Goal: Task Accomplishment & Management: Use online tool/utility

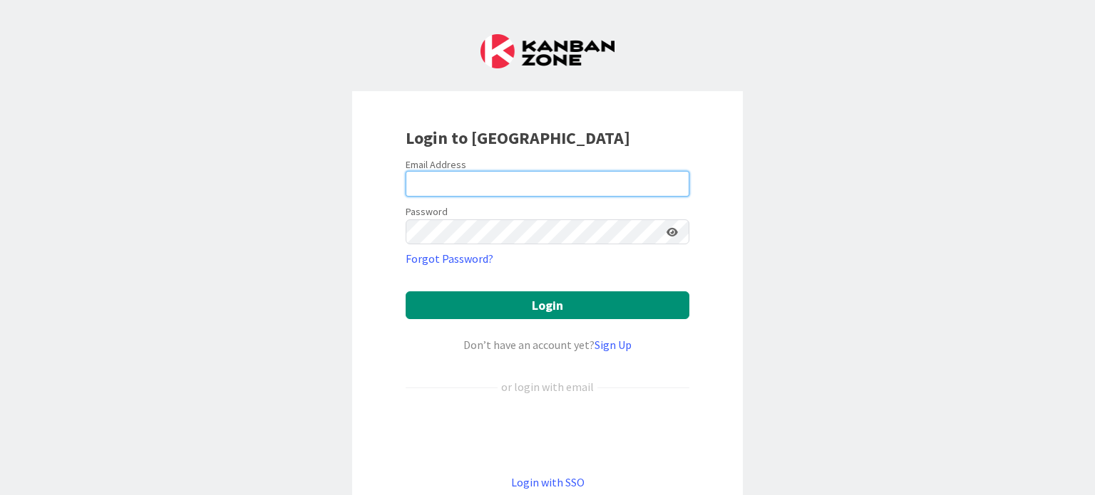
click at [466, 187] on input "email" at bounding box center [547, 184] width 284 height 26
click at [546, 219] on form "Email Address Password Forgot Password? Login Don’t have an account yet? Sign U…" at bounding box center [547, 324] width 284 height 333
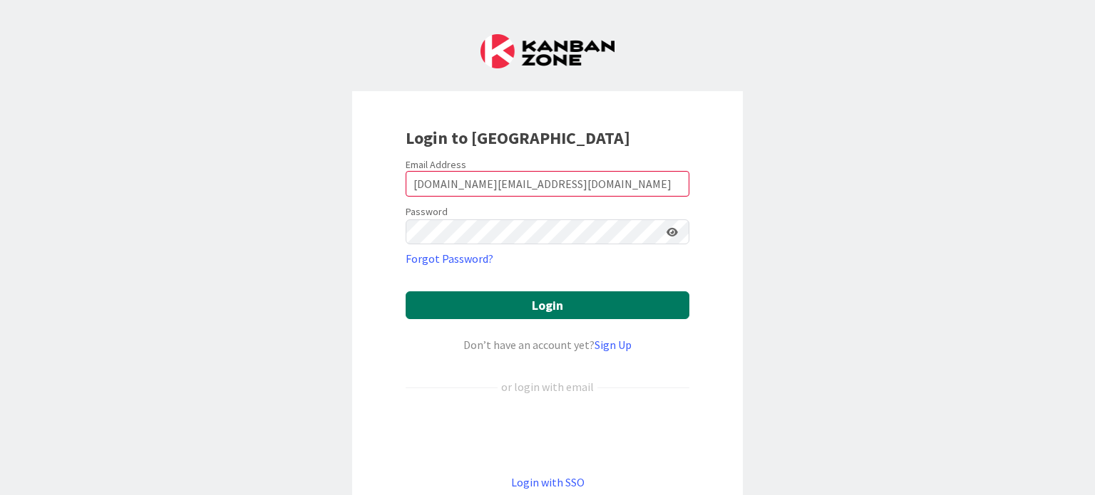
click at [522, 312] on button "Login" at bounding box center [547, 305] width 284 height 28
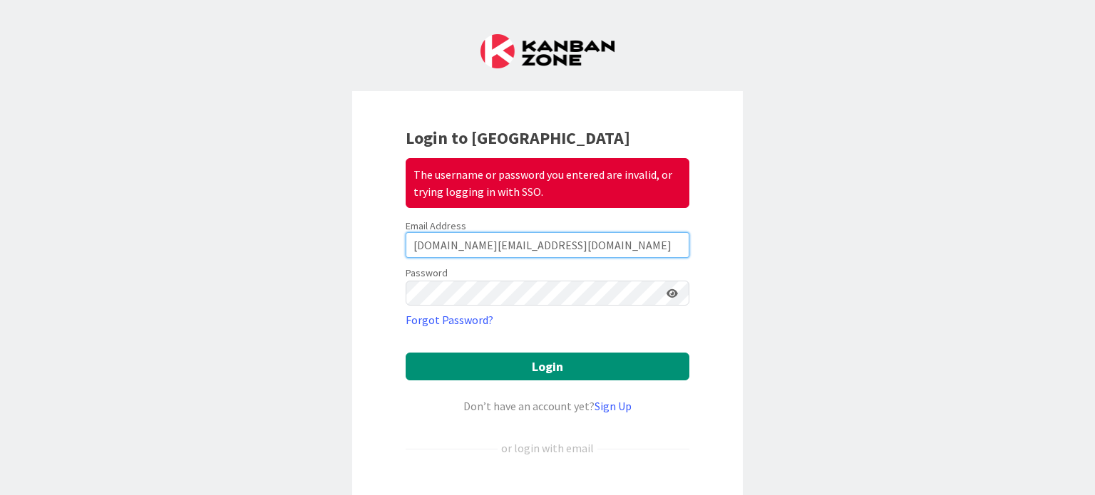
click at [543, 247] on input "[DOMAIN_NAME][EMAIL_ADDRESS][DOMAIN_NAME]" at bounding box center [547, 245] width 284 height 26
type input "g"
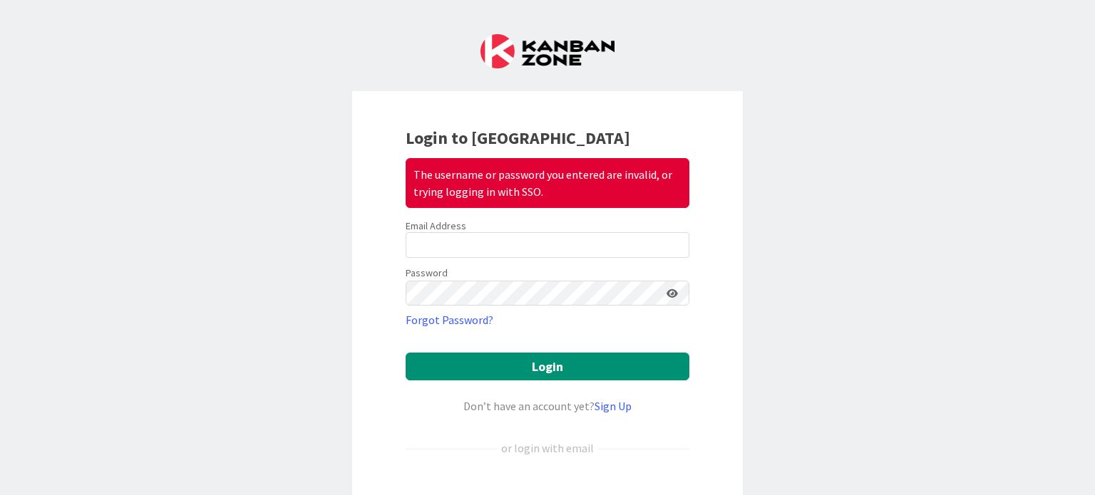
click at [929, 250] on div "Login to Kanban Zone The username or password you entered are invalid, or tryin…" at bounding box center [547, 247] width 1095 height 495
click at [604, 248] on input "email" at bounding box center [547, 245] width 284 height 26
type input "[PERSON_NAME][EMAIL_ADDRESS][PERSON_NAME][DOMAIN_NAME][PERSON_NAME]"
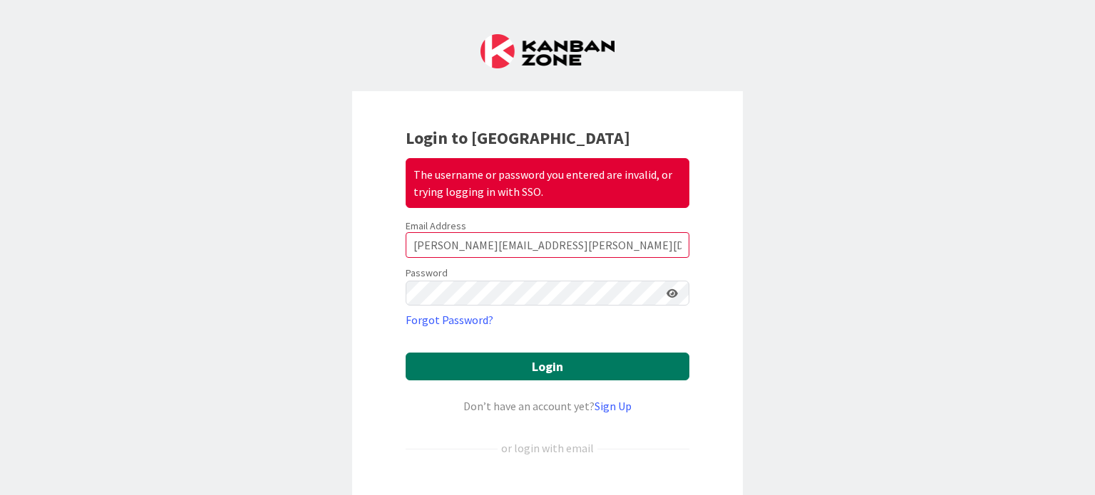
click at [522, 366] on button "Login" at bounding box center [547, 367] width 284 height 28
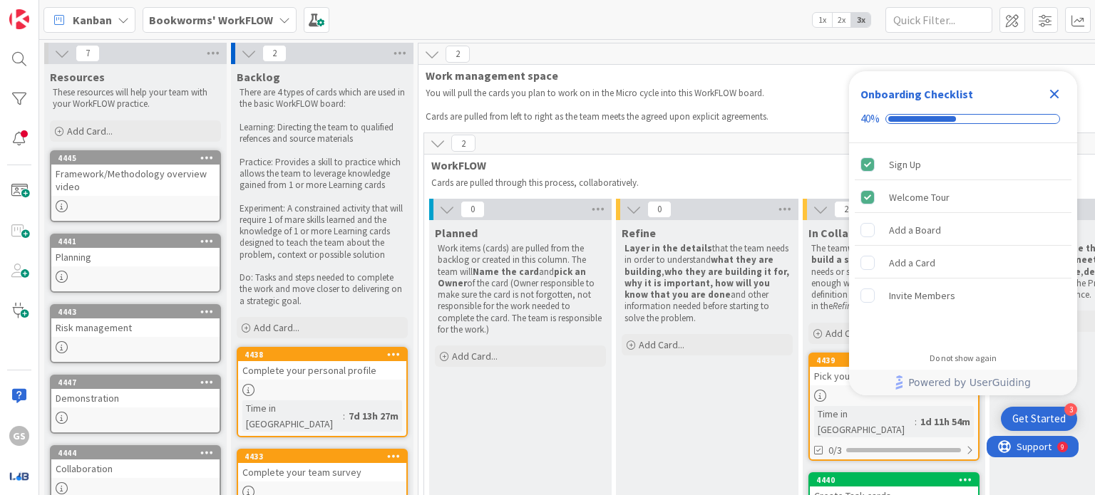
click at [1052, 93] on icon "Close Checklist" at bounding box center [1054, 94] width 9 height 9
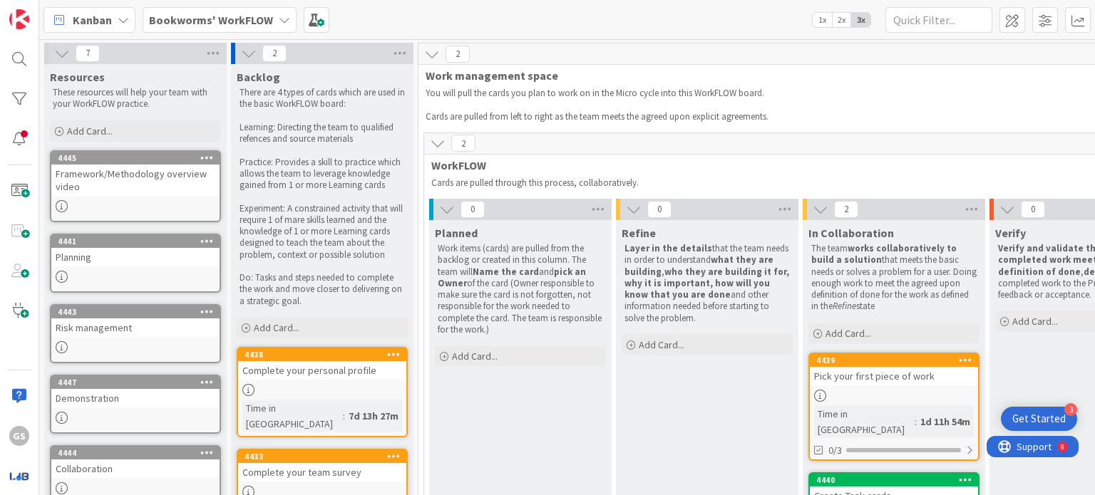
click at [234, 21] on b "Bookworms' WorkFLOW" at bounding box center [211, 20] width 124 height 14
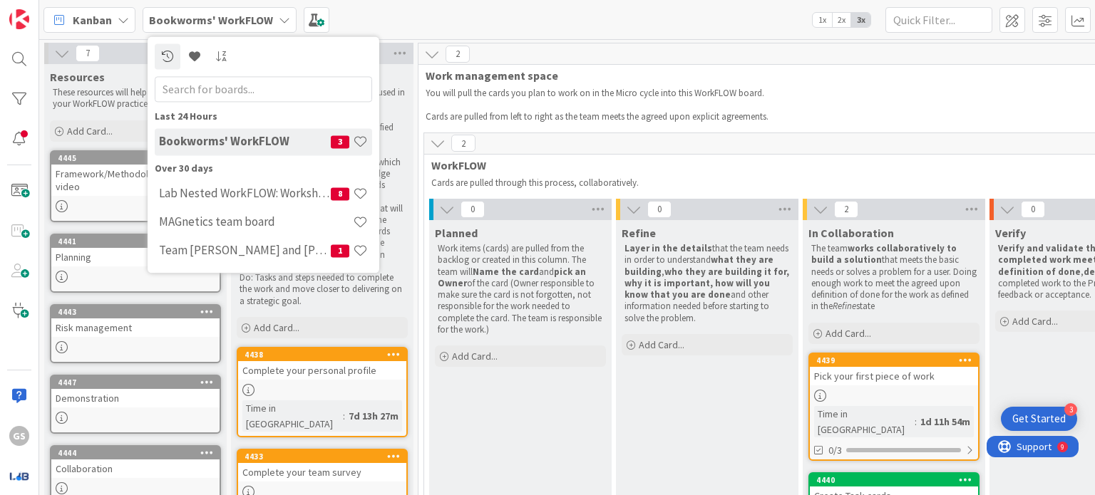
click at [563, 452] on div "Planned Work items (cards) are pulled from the backlog or created in this colum…" at bounding box center [520, 430] width 182 height 421
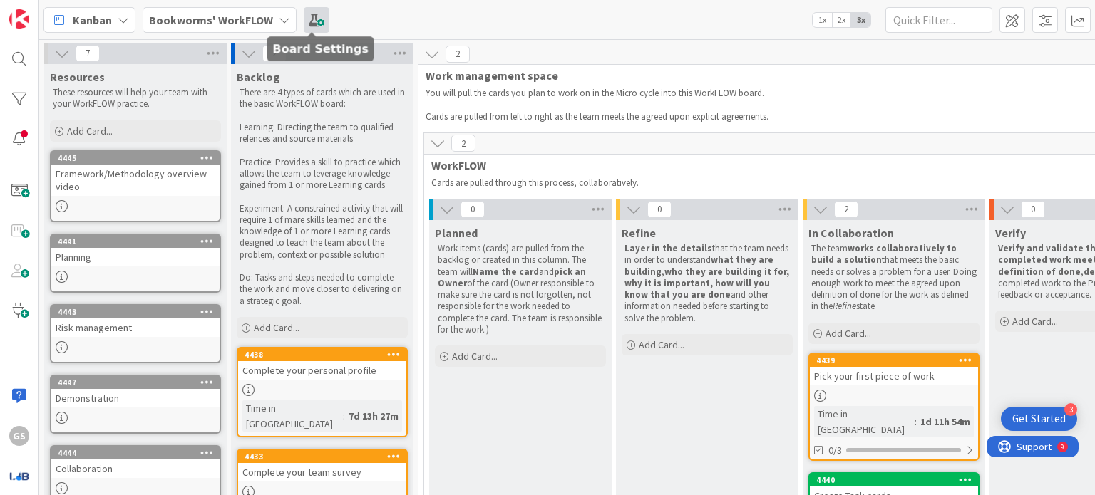
click at [313, 21] on span at bounding box center [317, 20] width 26 height 26
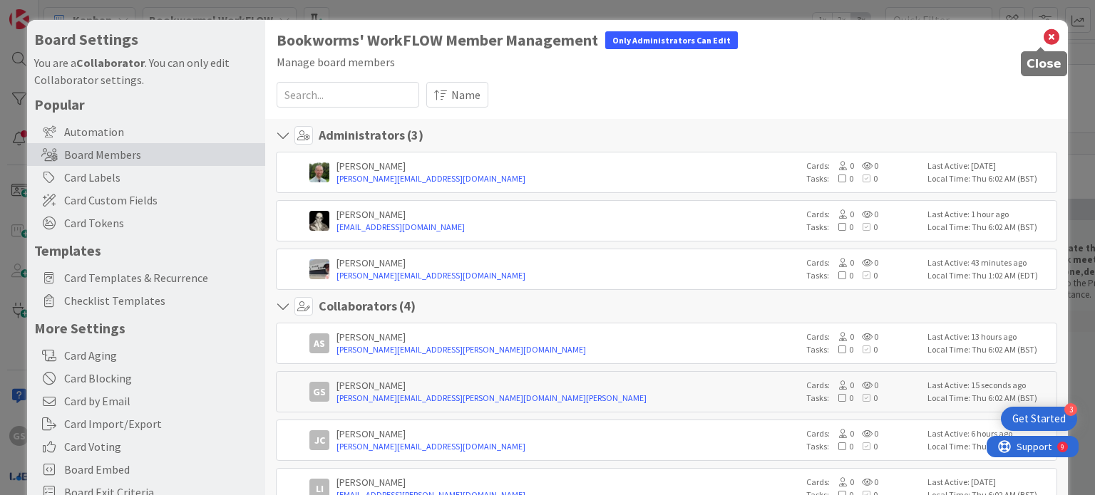
click at [1042, 32] on icon at bounding box center [1051, 37] width 19 height 20
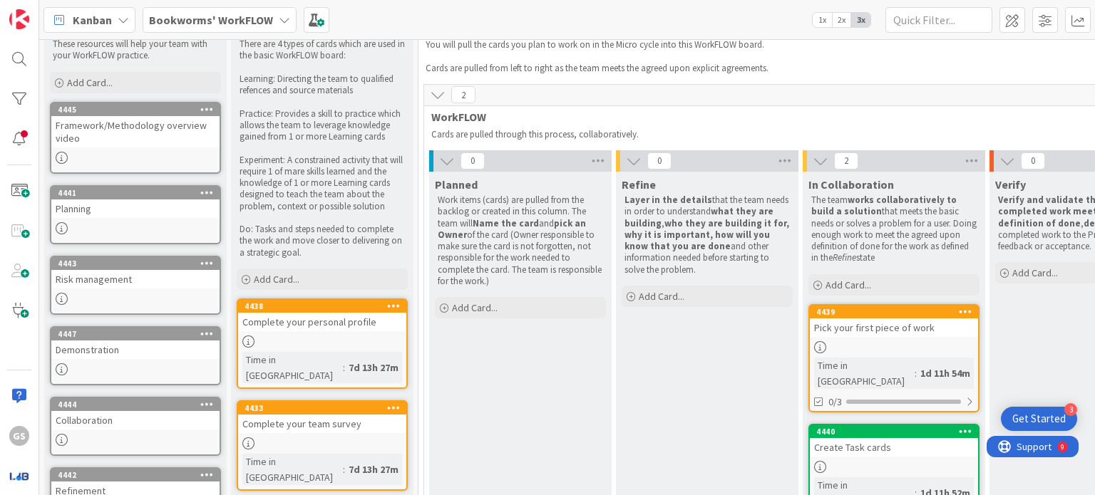
scroll to position [56, 0]
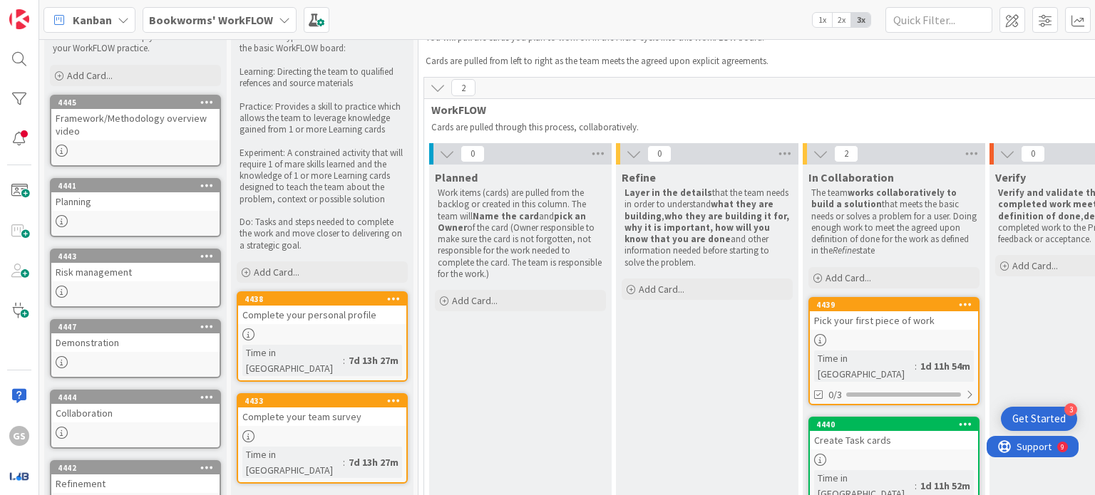
click at [124, 145] on div at bounding box center [135, 151] width 168 height 12
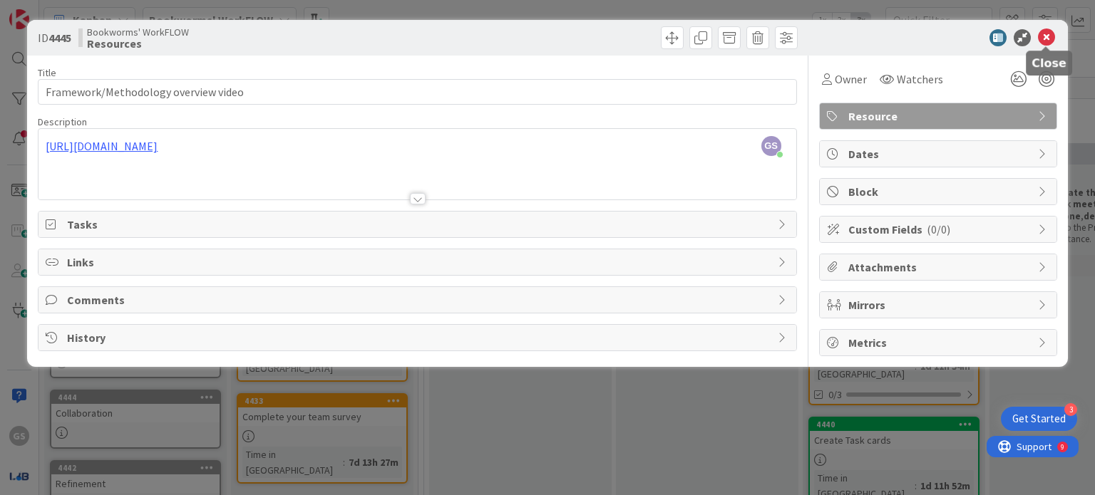
click at [1047, 38] on icon at bounding box center [1046, 37] width 17 height 17
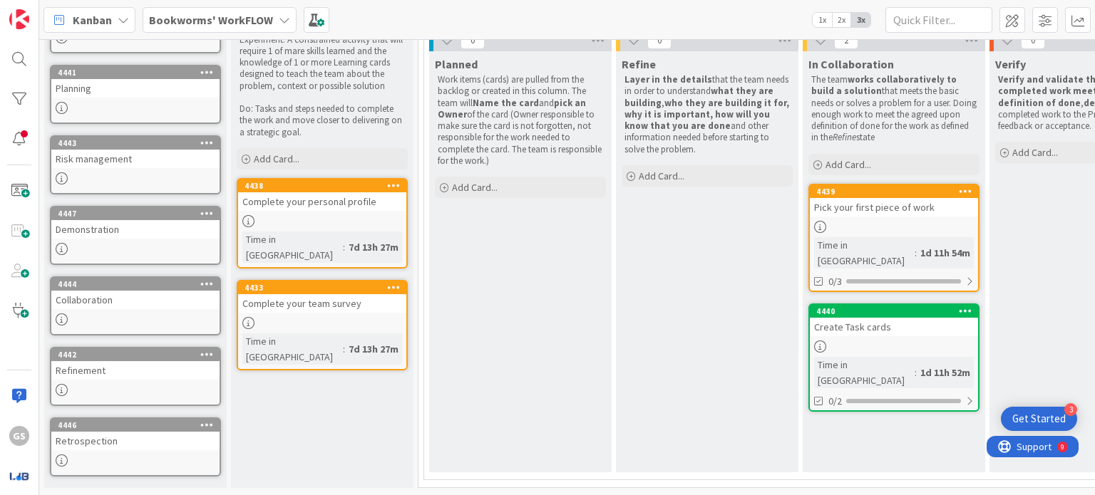
scroll to position [171, 0]
click at [864, 209] on div "Pick your first piece of work" at bounding box center [893, 207] width 168 height 19
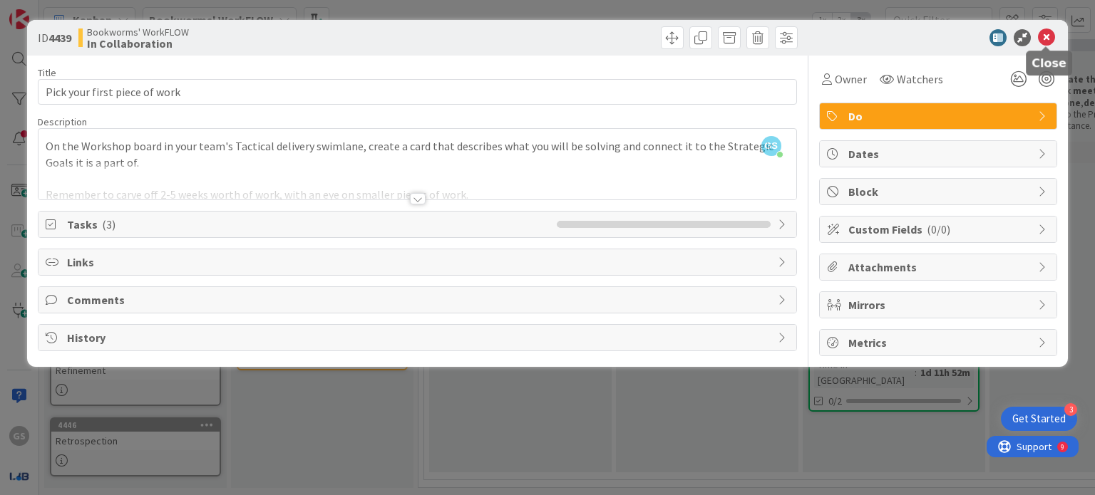
click at [1048, 34] on icon at bounding box center [1046, 37] width 17 height 17
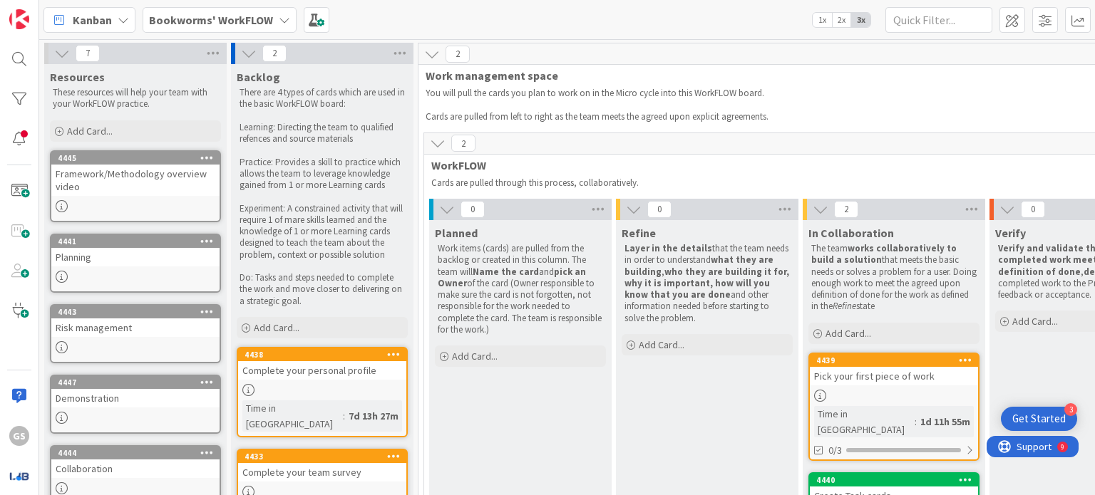
click at [94, 25] on span "Kanban" at bounding box center [92, 19] width 39 height 17
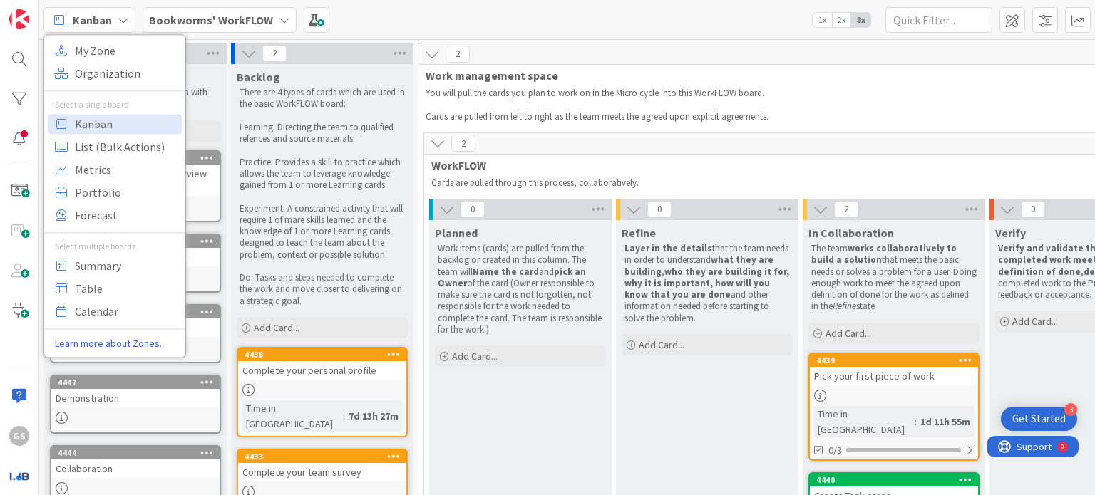
click at [208, 19] on b "Bookworms' WorkFLOW" at bounding box center [211, 20] width 124 height 14
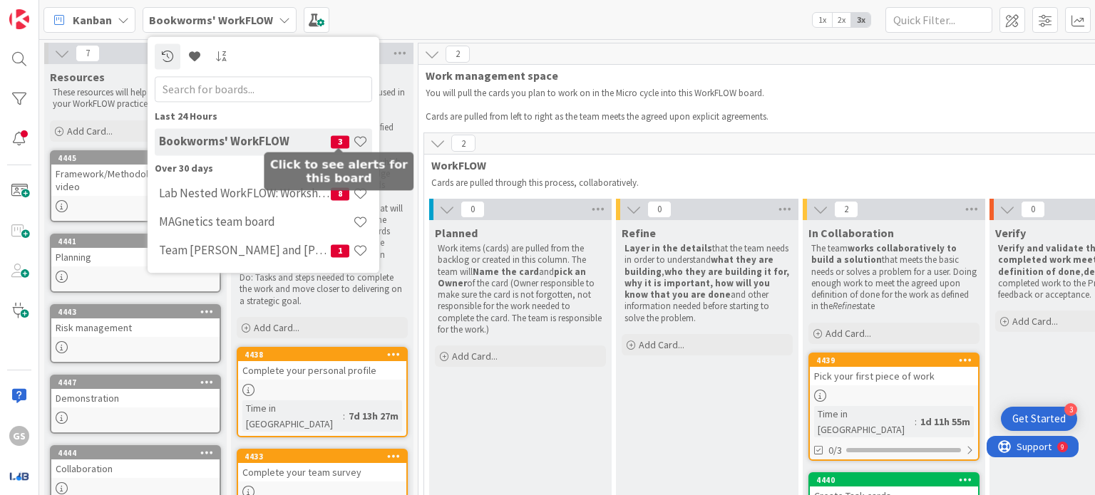
click at [338, 143] on span "3" at bounding box center [340, 141] width 19 height 13
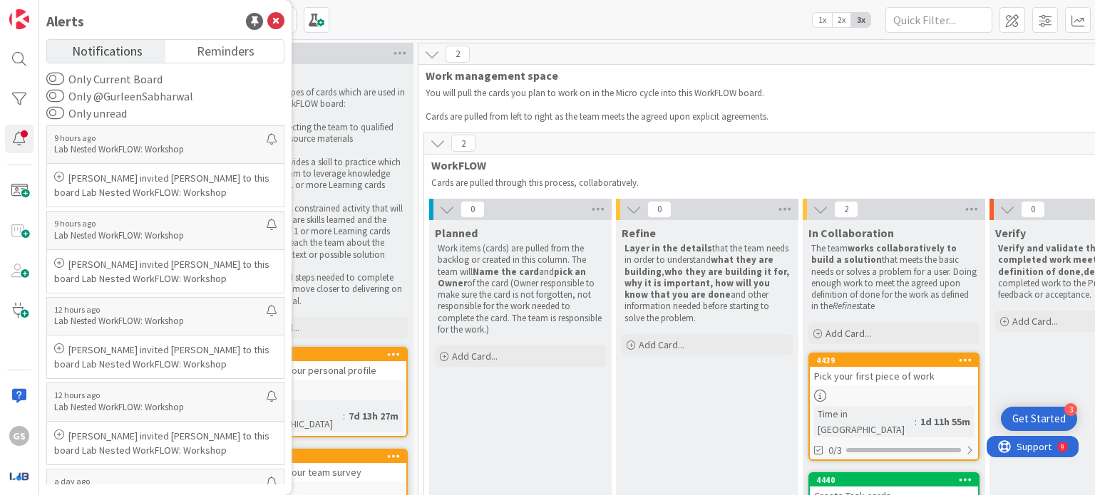
click at [453, 339] on div "Planned Work items (cards) are pulled from the backlog or created in this colum…" at bounding box center [520, 295] width 182 height 150
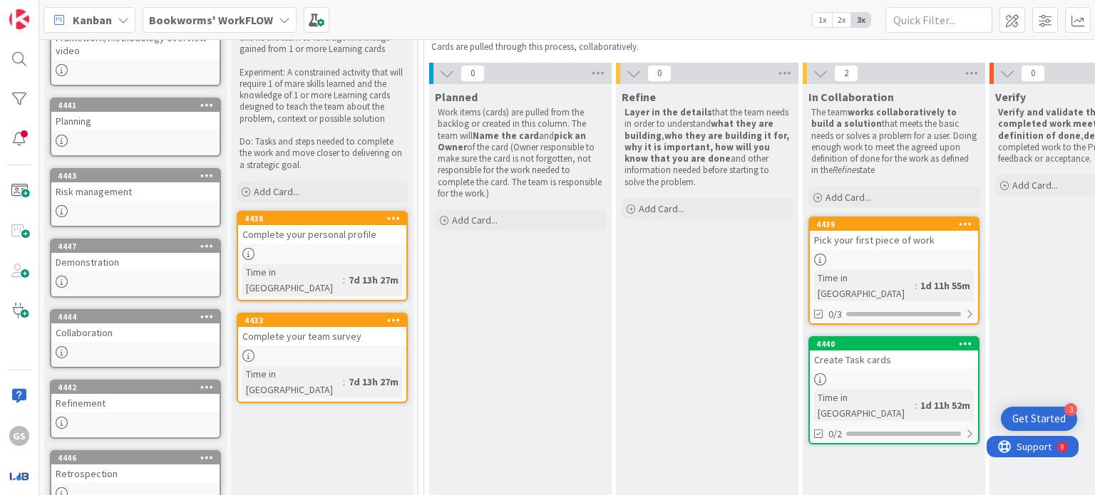
scroll to position [175, 0]
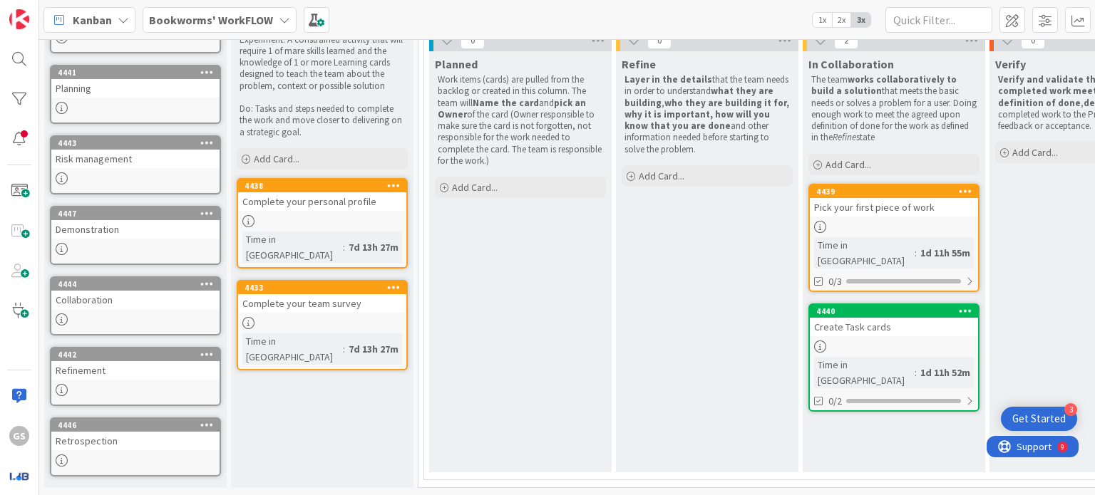
click at [859, 318] on div "Create Task cards" at bounding box center [893, 327] width 168 height 19
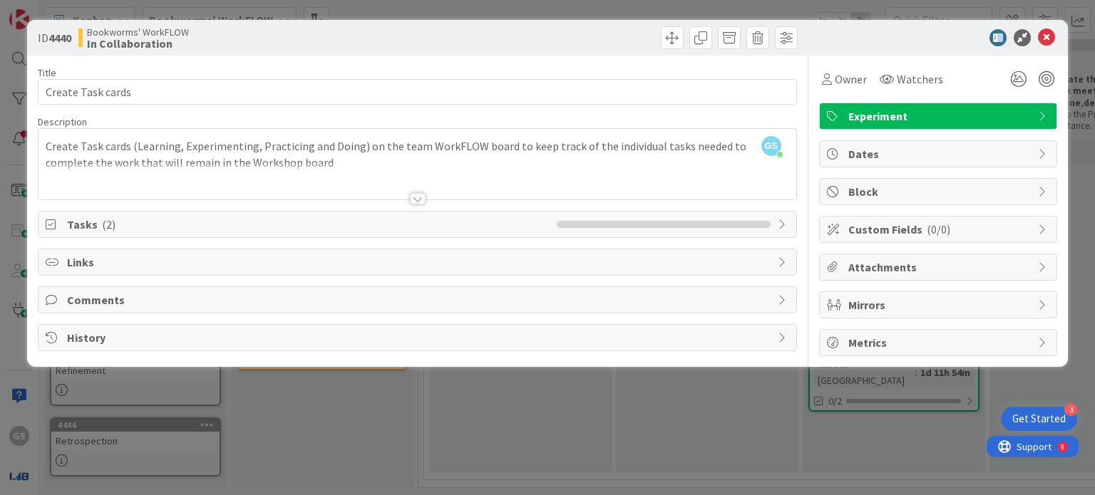
click at [789, 228] on div "Tasks ( 2 )" at bounding box center [416, 225] width 757 height 26
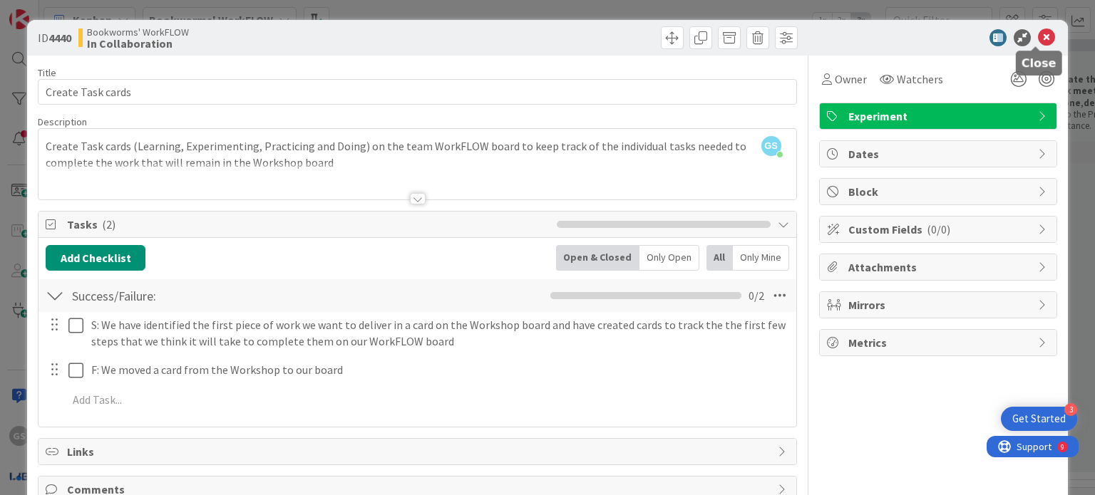
click at [1038, 34] on icon at bounding box center [1046, 37] width 17 height 17
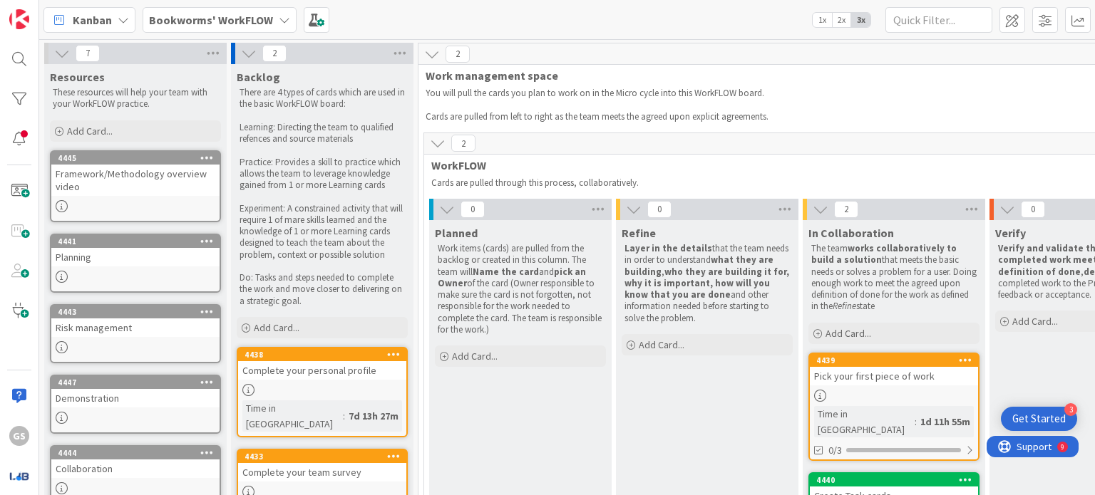
click at [249, 18] on b "Bookworms' WorkFLOW" at bounding box center [211, 20] width 124 height 14
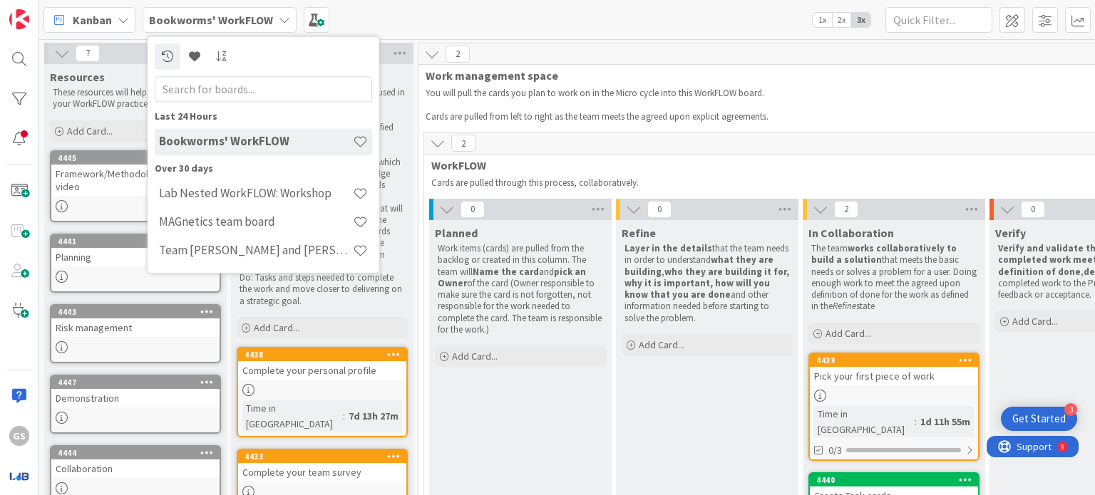
click at [479, 398] on div "Planned Work items (cards) are pulled from the backlog or created in this colum…" at bounding box center [520, 430] width 182 height 421
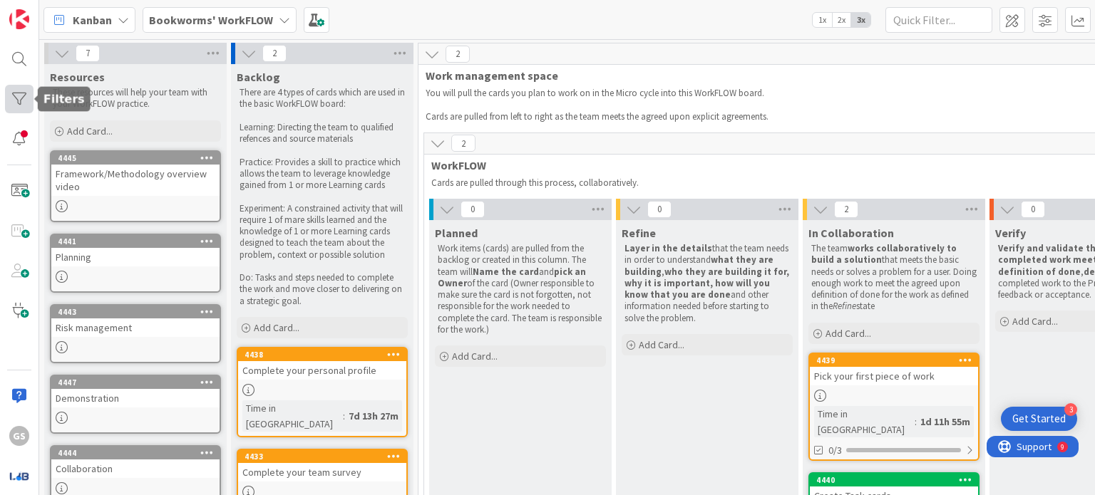
click at [14, 108] on div at bounding box center [19, 99] width 29 height 29
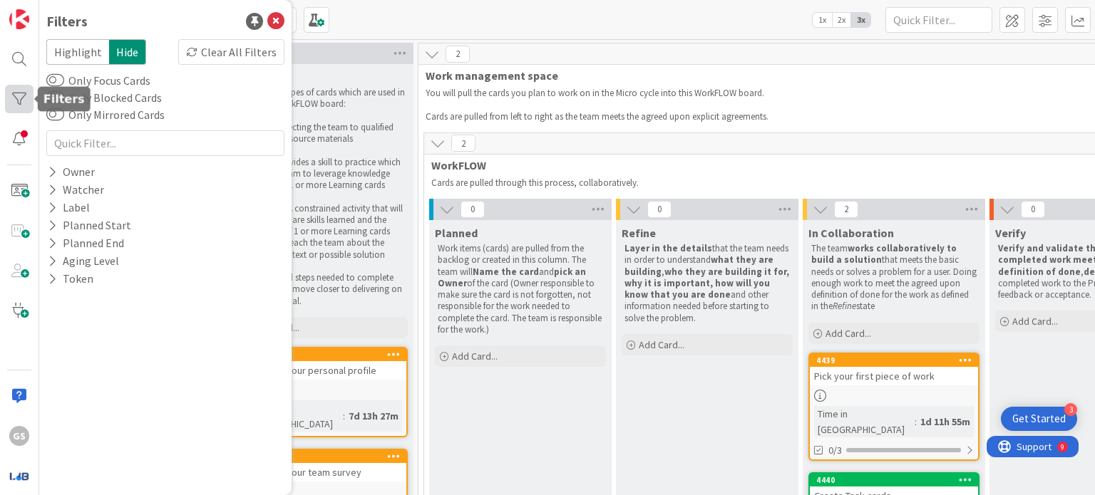
click at [14, 108] on div at bounding box center [19, 99] width 29 height 29
